Goal: Task Accomplishment & Management: Manage account settings

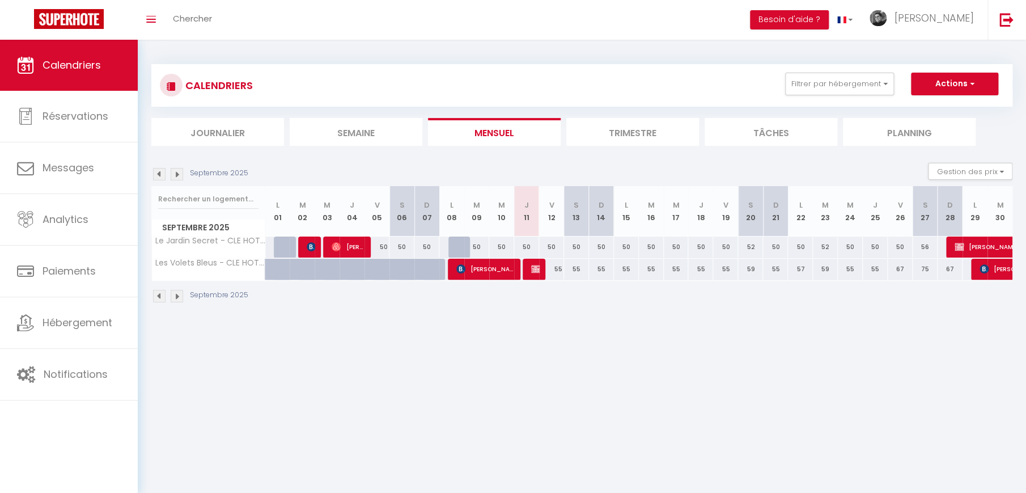
click at [179, 297] on img at bounding box center [177, 296] width 12 height 12
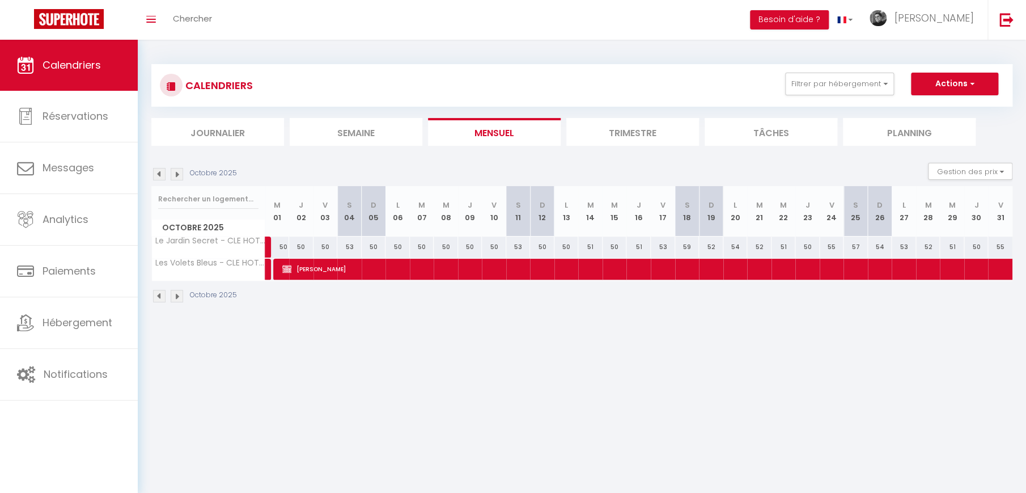
click at [159, 297] on img at bounding box center [159, 296] width 12 height 12
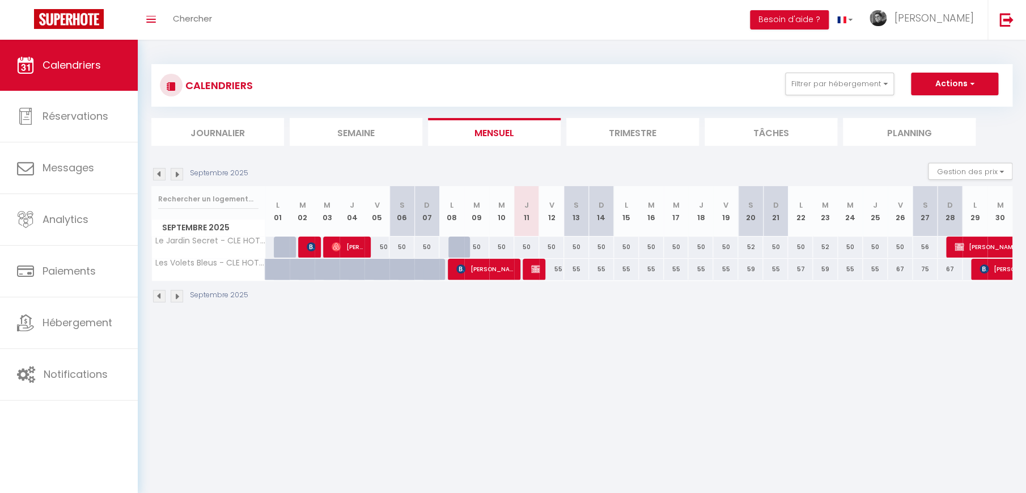
click at [176, 296] on img at bounding box center [177, 296] width 12 height 12
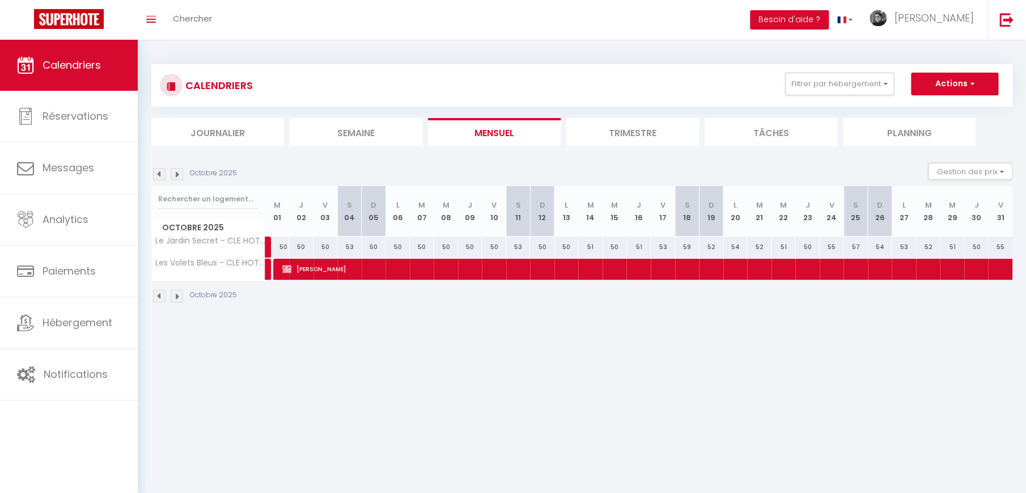
click at [156, 295] on img at bounding box center [159, 296] width 12 height 12
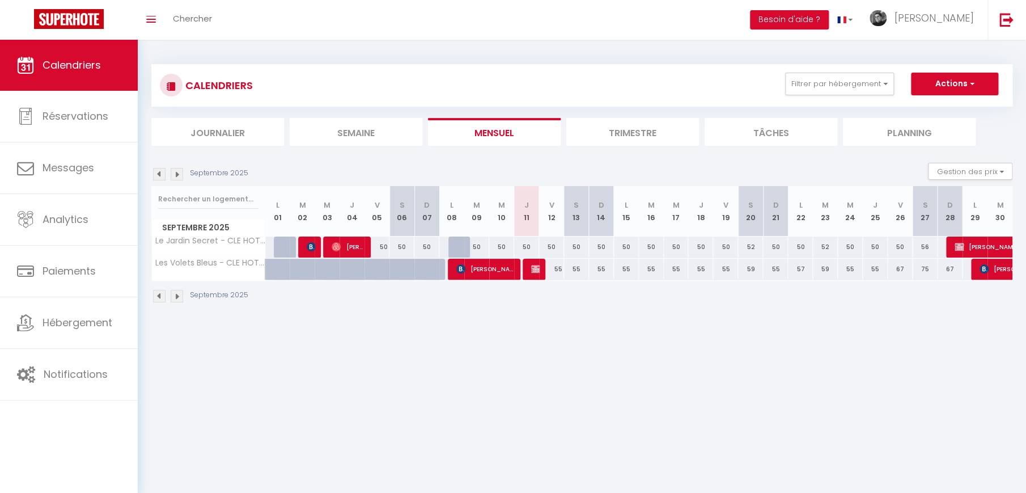
click at [177, 296] on img at bounding box center [177, 296] width 12 height 12
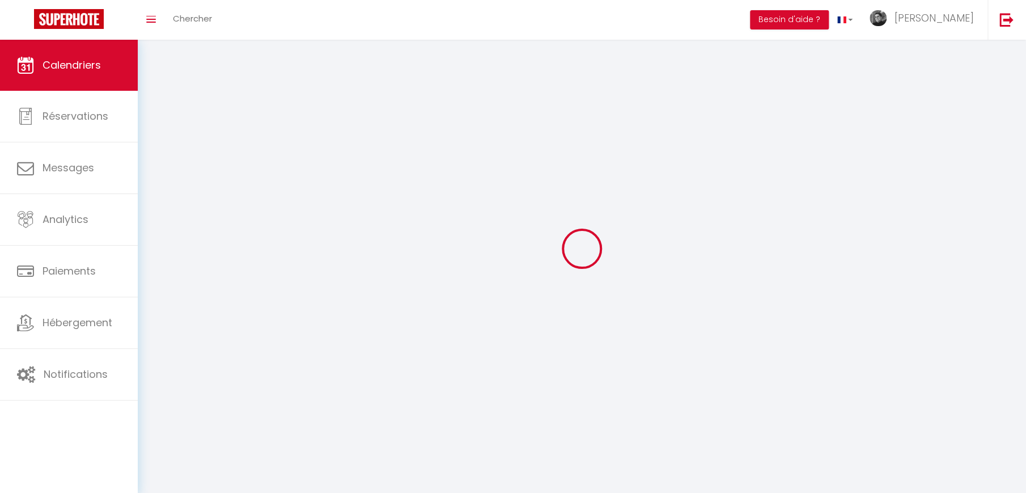
select select
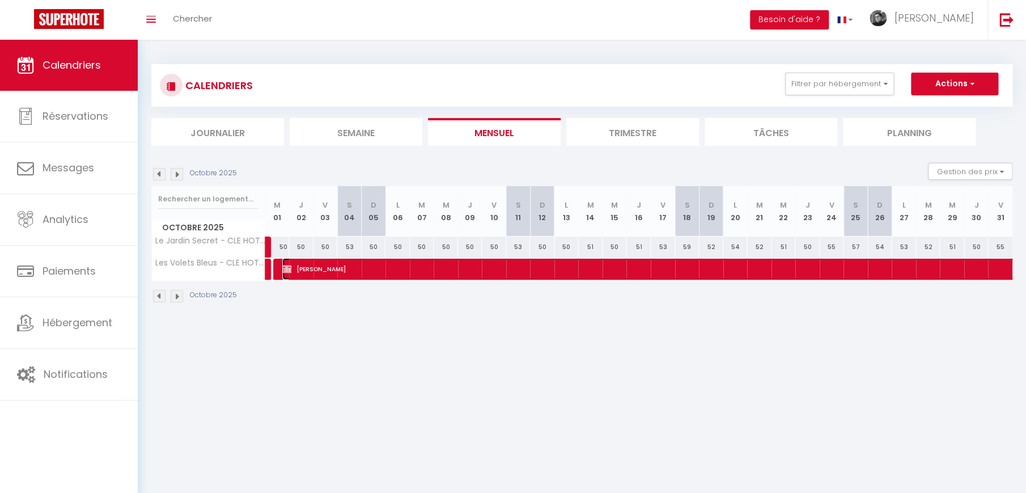
select select "KO"
select select "0"
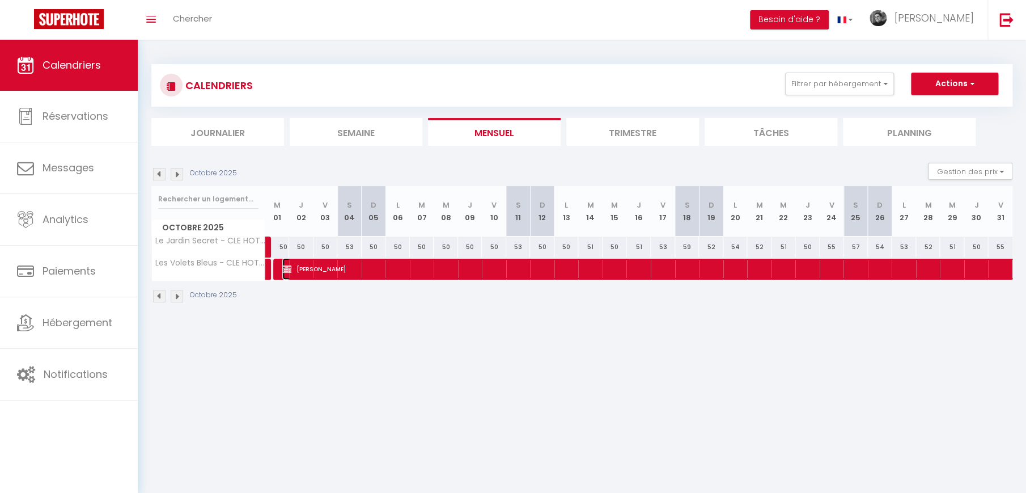
select select "1"
select select
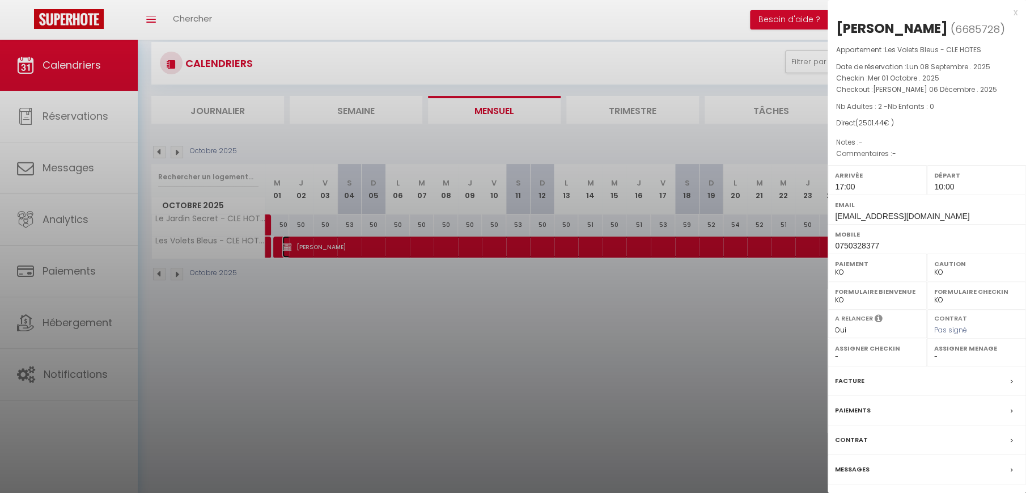
scroll to position [40, 0]
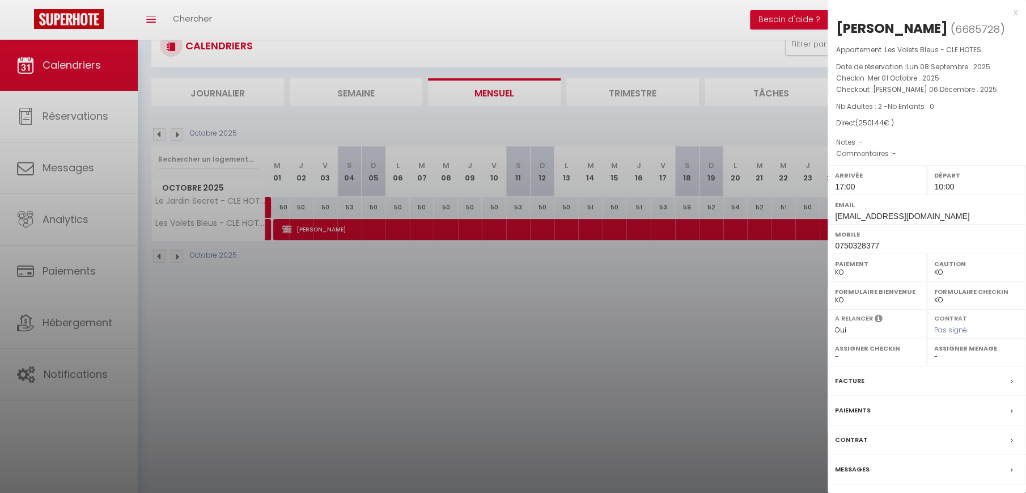
click at [859, 439] on label "Contrat" at bounding box center [851, 440] width 33 height 12
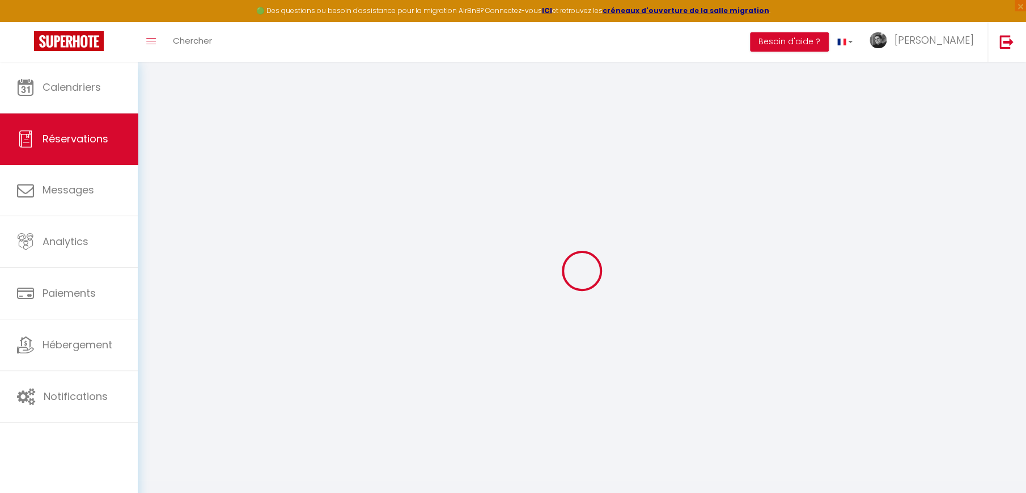
select select
checkbox input "false"
select select
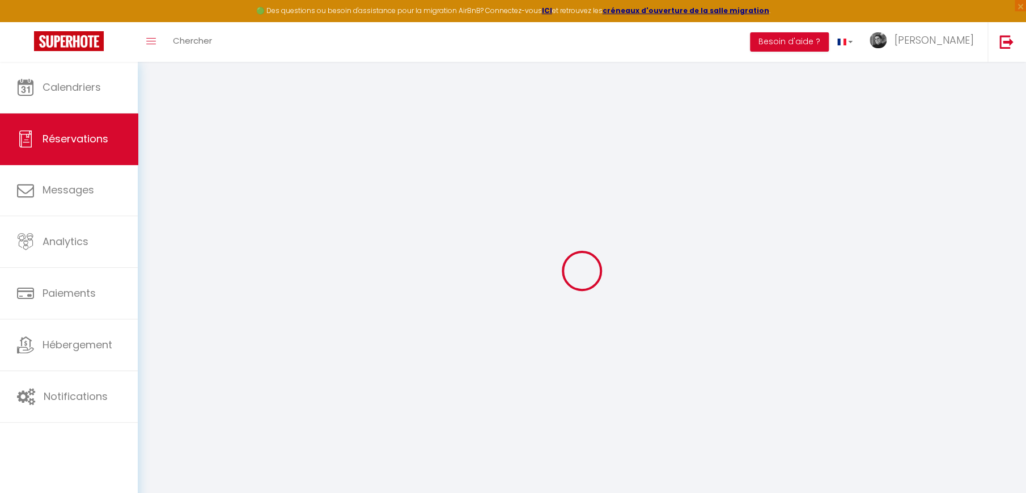
checkbox input "false"
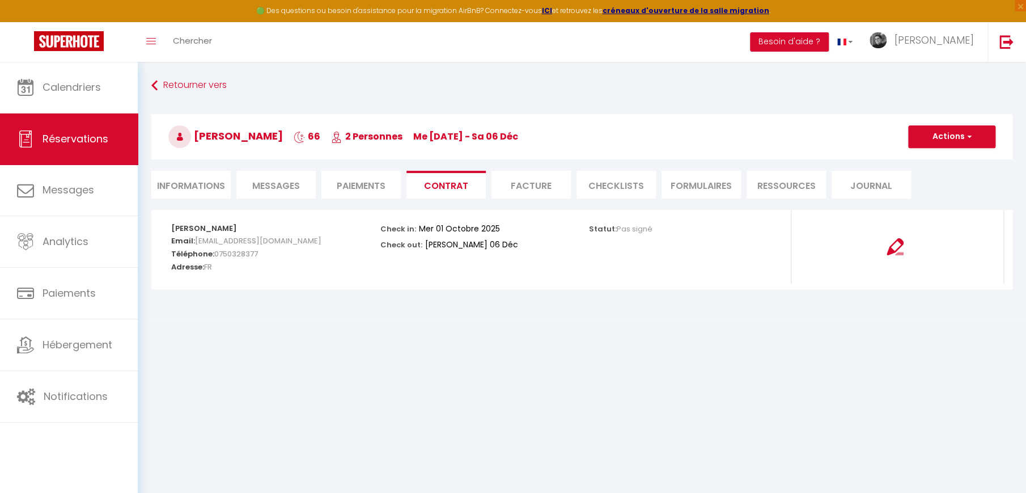
click at [198, 188] on li "Informations" at bounding box center [190, 185] width 79 height 28
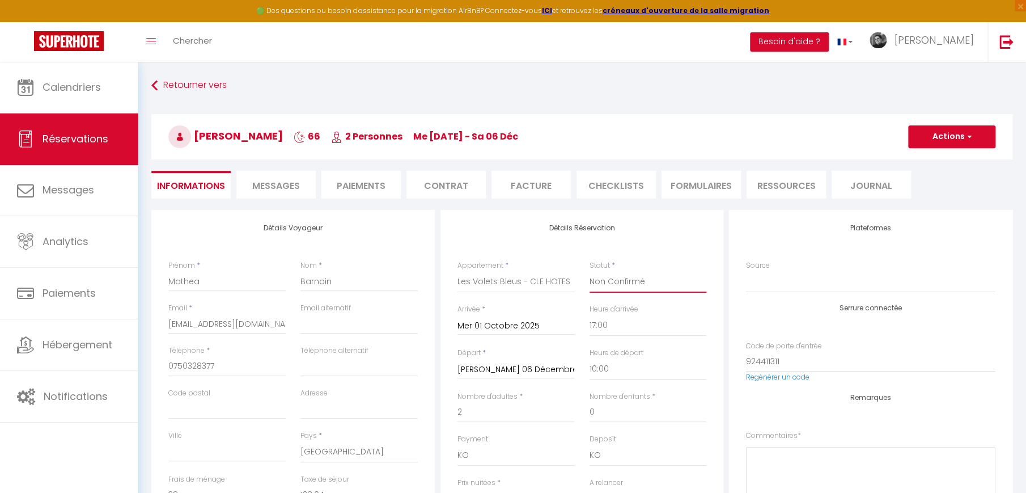
click at [629, 284] on select "Confirmé Non Confirmé [PERSON_NAME] par le voyageur No Show Request" at bounding box center [648, 282] width 117 height 22
